Goal: Task Accomplishment & Management: Use online tool/utility

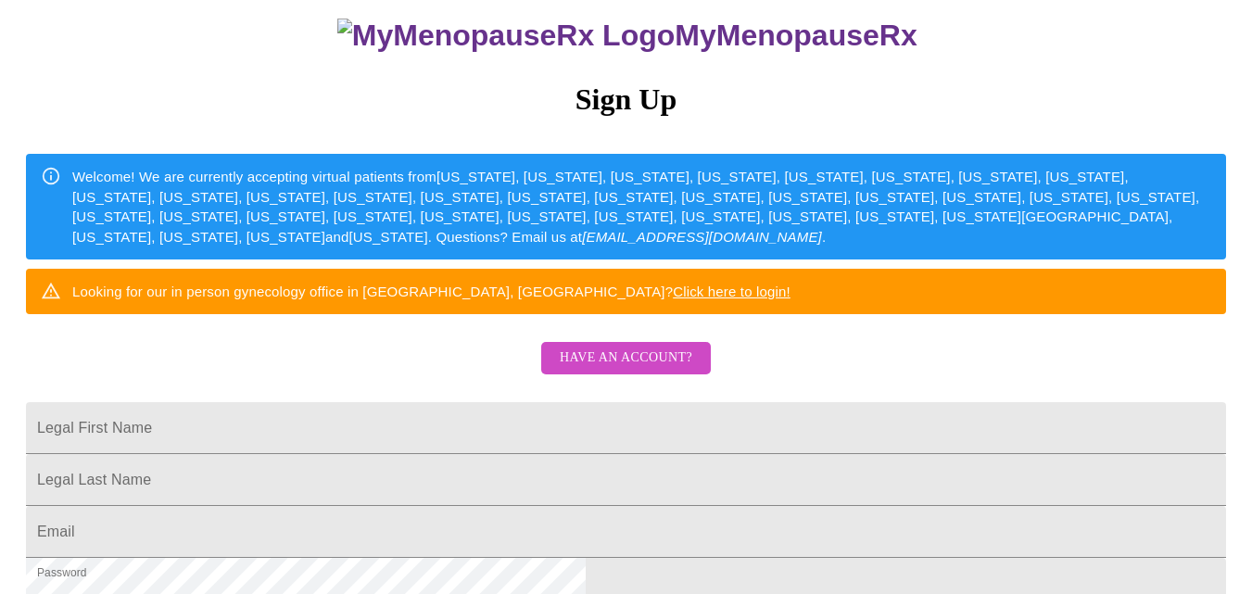
scroll to position [145, 0]
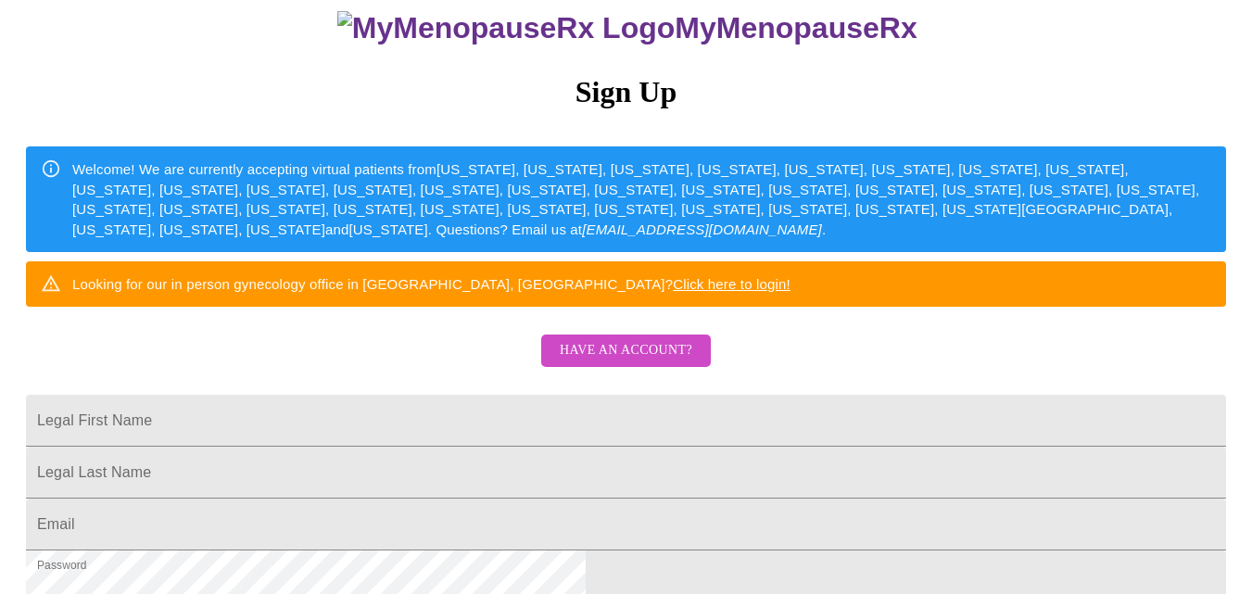
drag, startPoint x: 1257, startPoint y: 234, endPoint x: 1258, endPoint y: 305, distance: 71.4
click at [1251, 305] on html "MyMenopauseRx Sign Up Welcome! We are currently accepting virtual patients from…" at bounding box center [626, 219] width 1252 height 728
click at [612, 362] on span "Have an account?" at bounding box center [626, 350] width 133 height 23
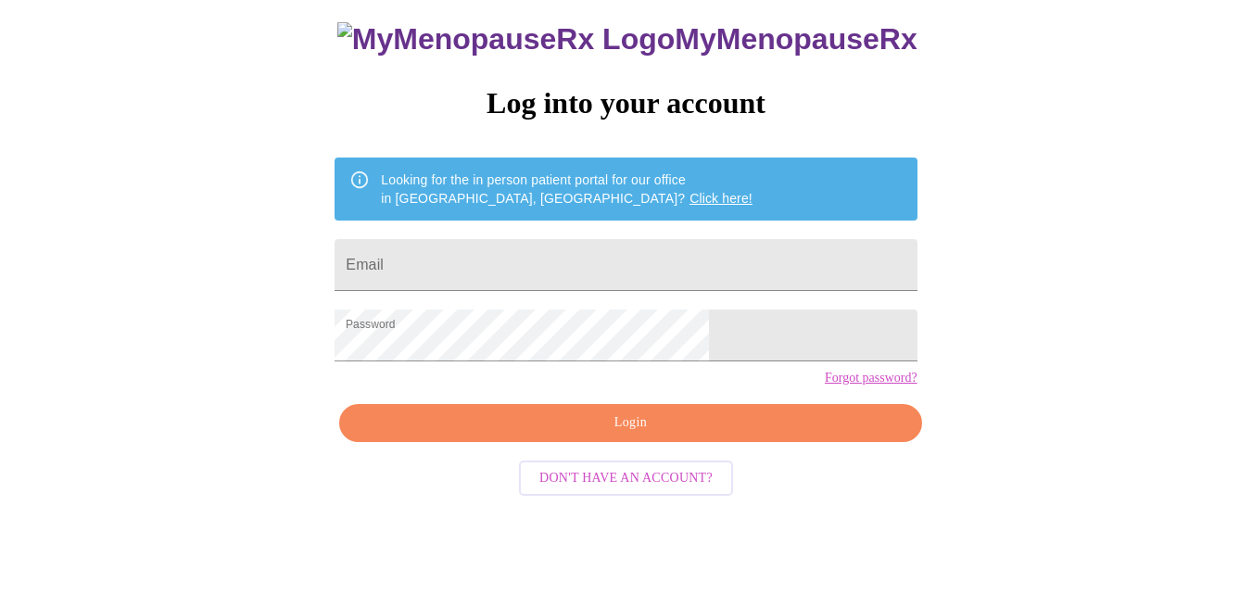
scroll to position [78, 0]
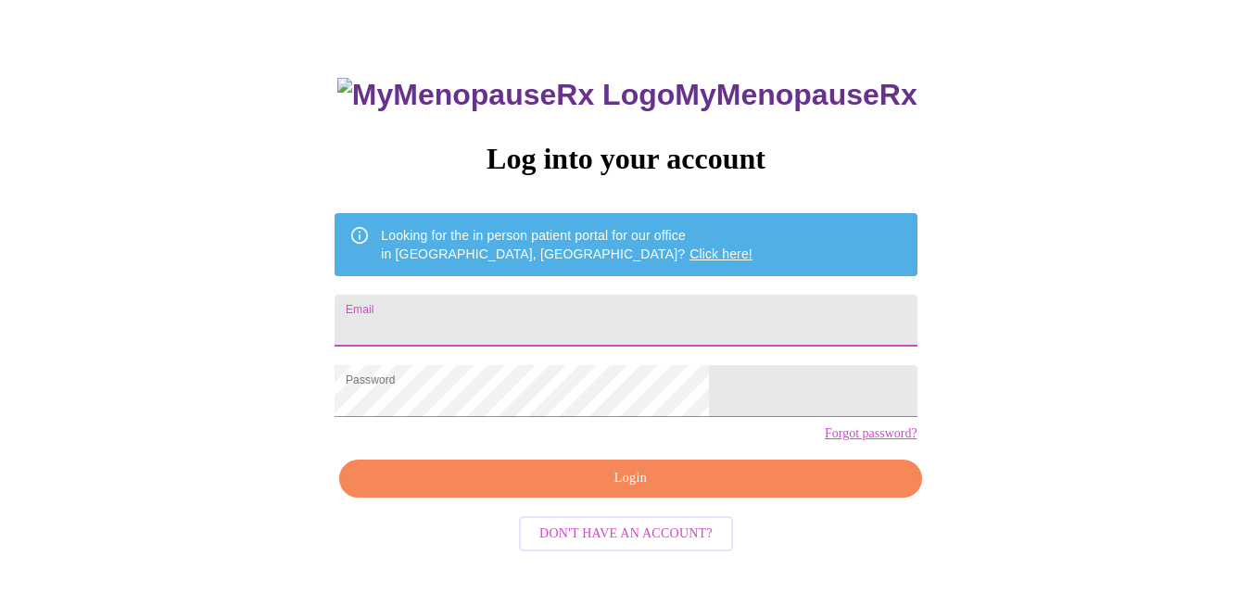
click at [555, 325] on input "Email" at bounding box center [626, 321] width 582 height 52
type input "[EMAIL_ADDRESS][DOMAIN_NAME]"
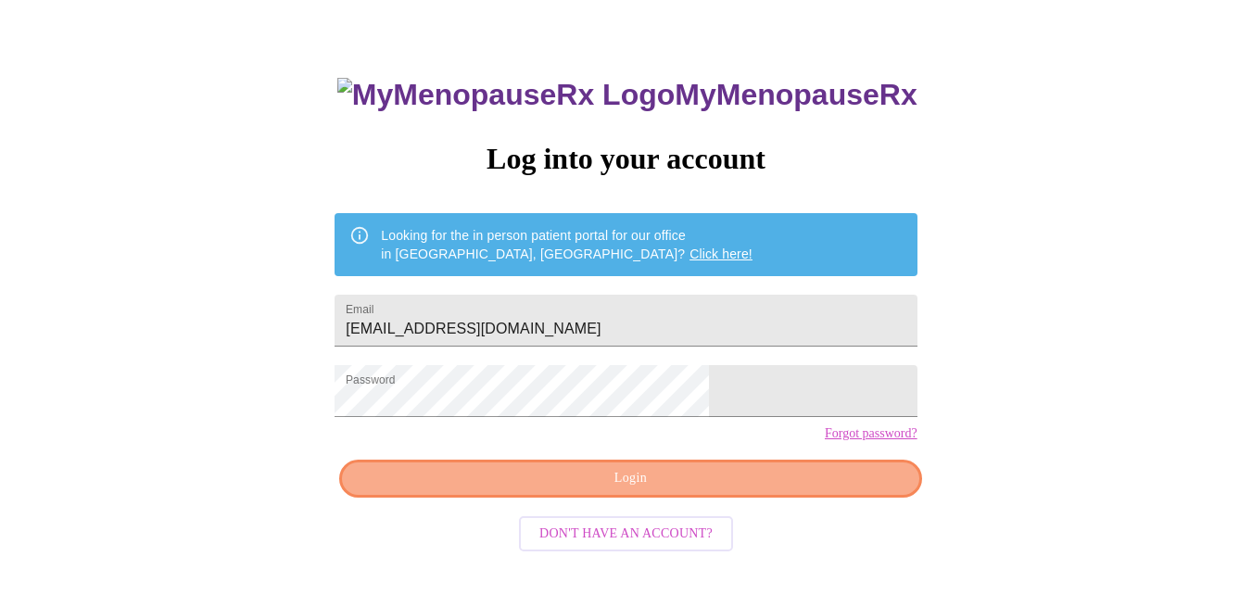
click at [756, 490] on span "Login" at bounding box center [630, 478] width 539 height 23
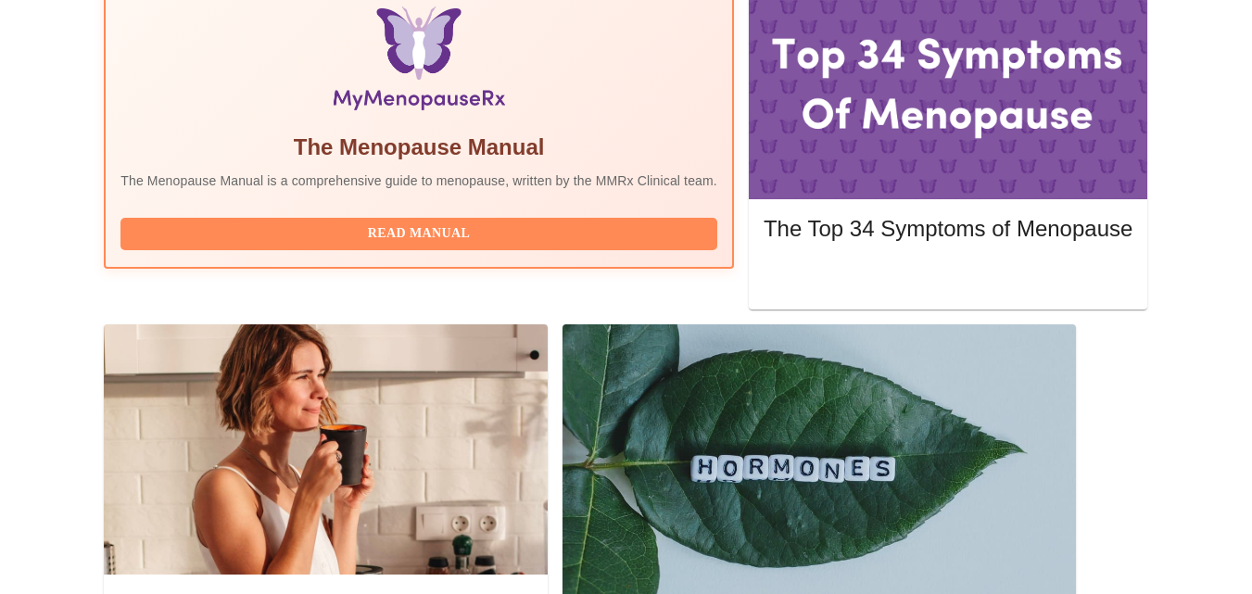
scroll to position [596, 0]
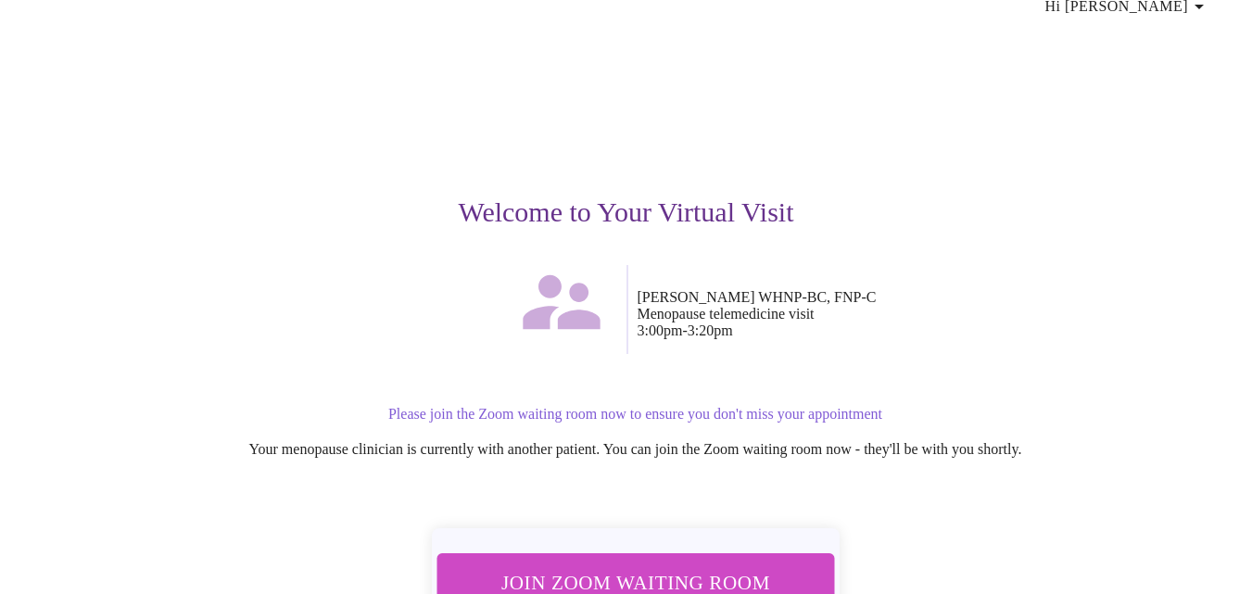
scroll to position [84, 0]
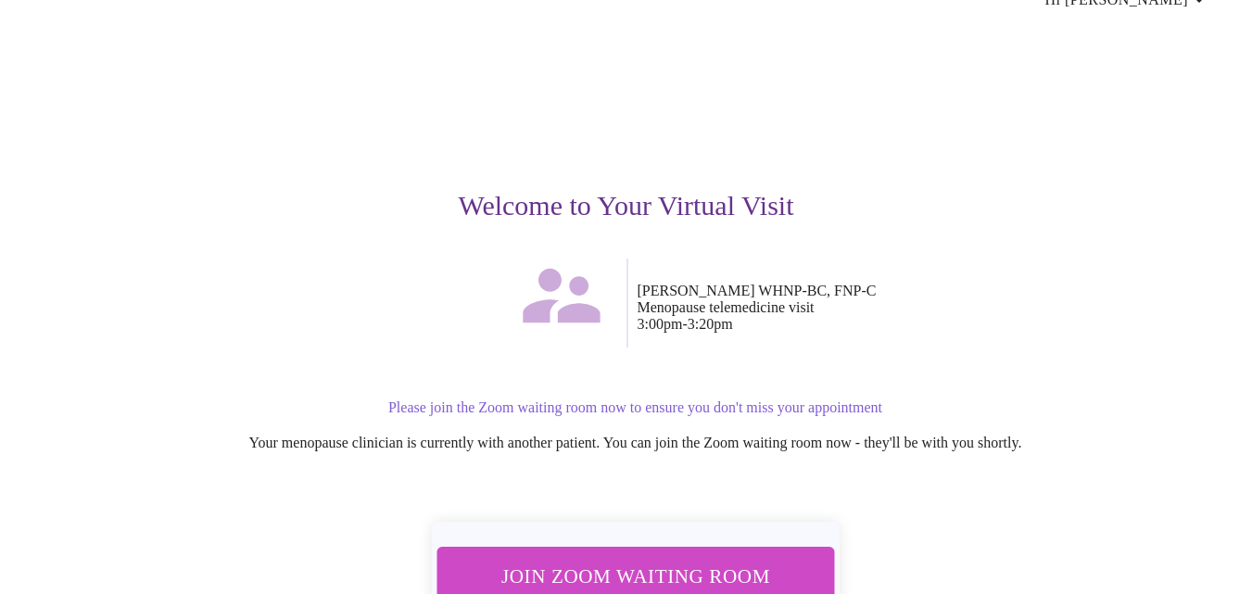
click at [679, 559] on span "Join Zoom Waiting Room" at bounding box center [635, 576] width 351 height 34
